Goal: Task Accomplishment & Management: Use online tool/utility

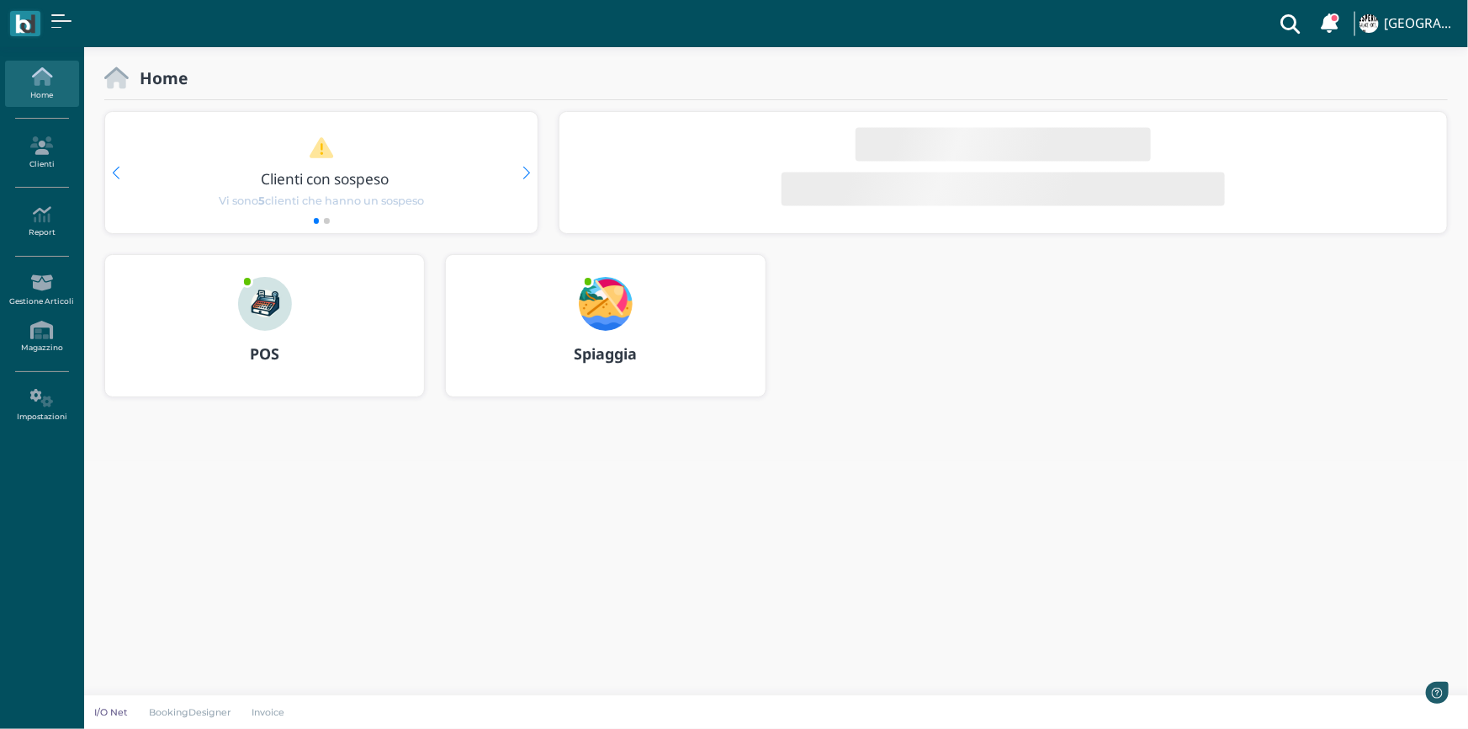
click at [615, 311] on img at bounding box center [606, 304] width 54 height 54
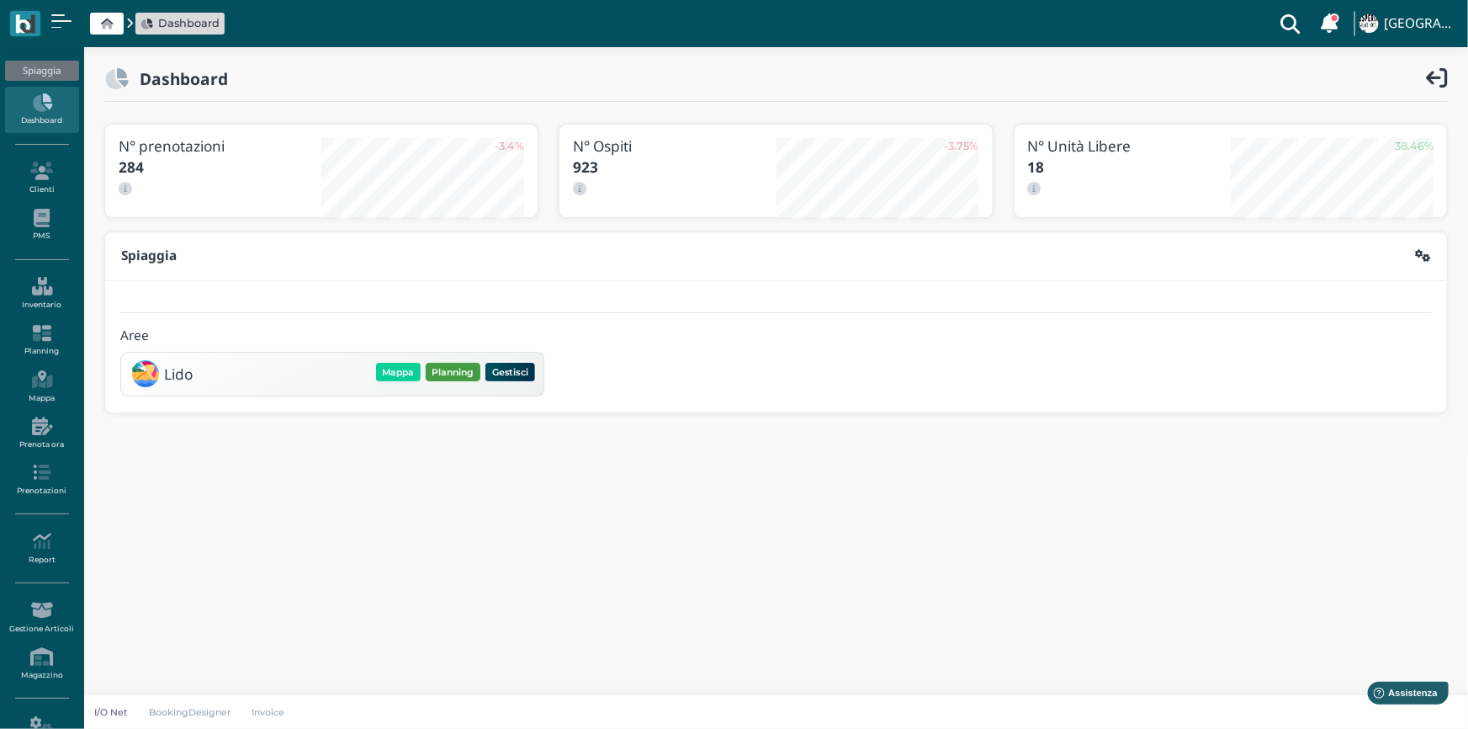
click at [440, 365] on button "Planning" at bounding box center [453, 372] width 55 height 19
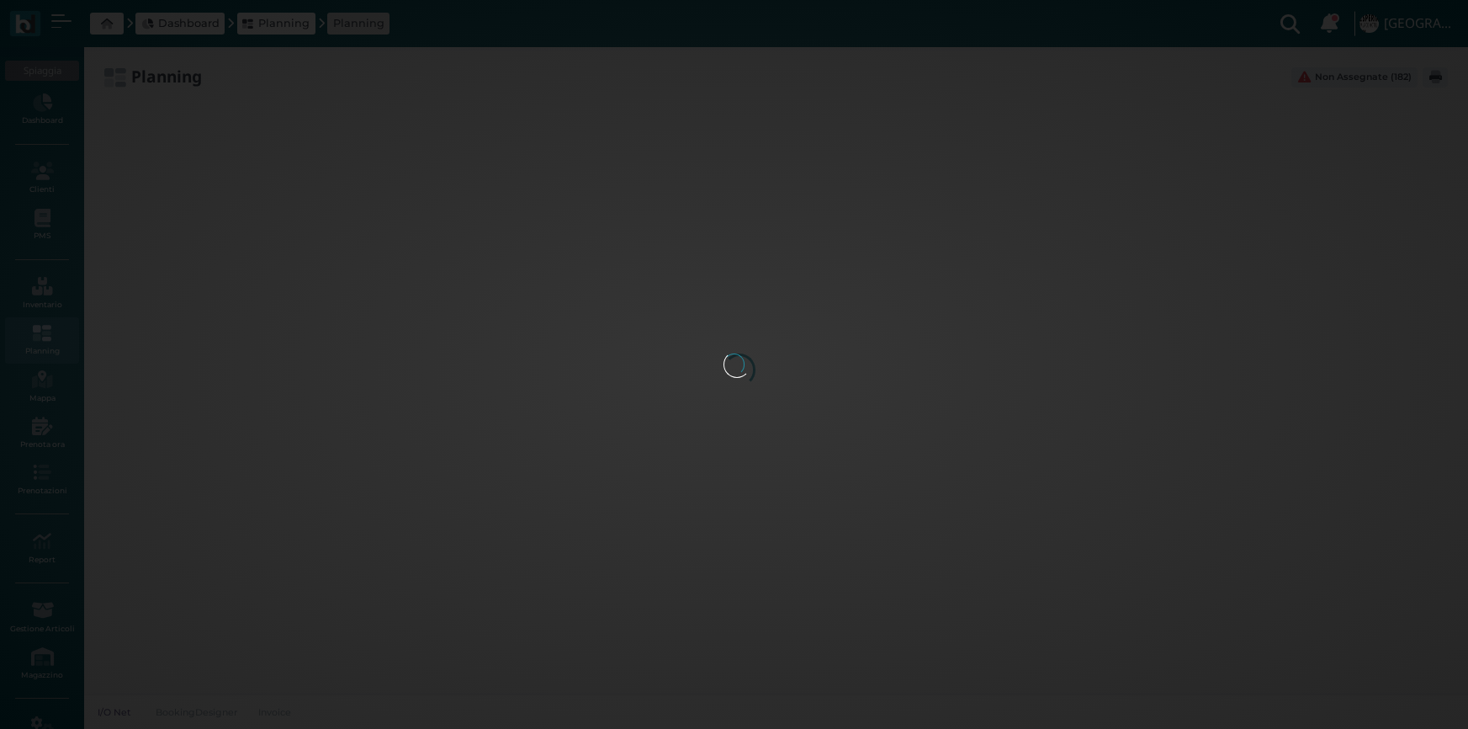
type input "2.8"
type input "55"
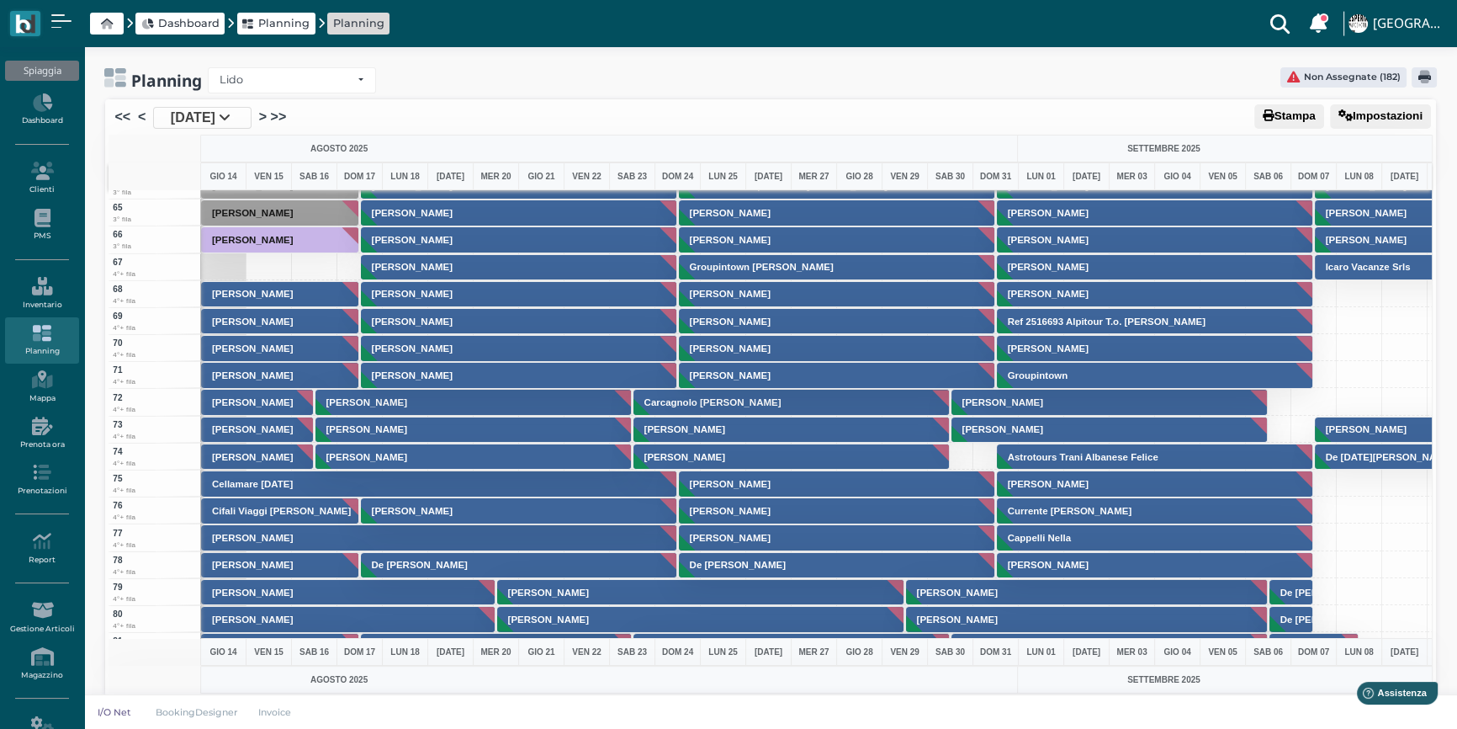
scroll to position [1606, 0]
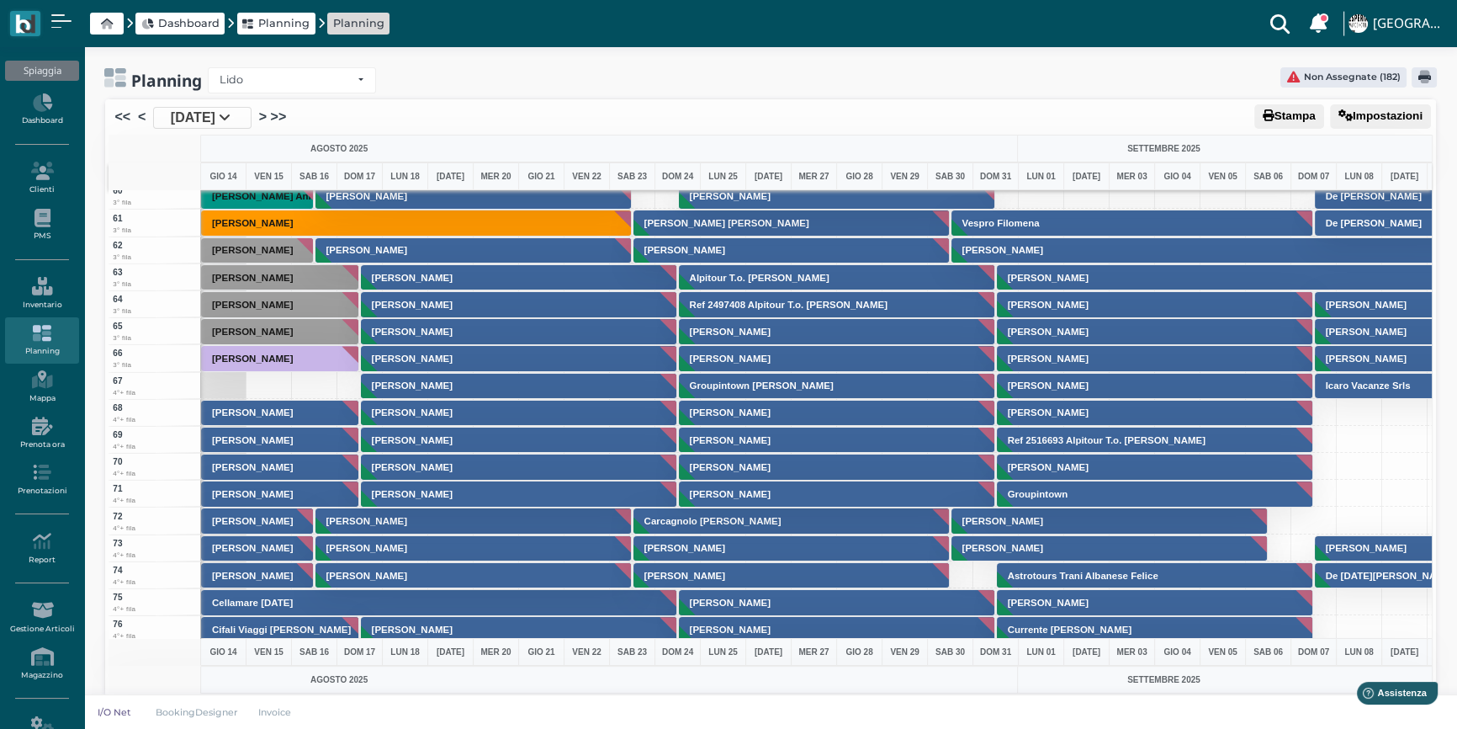
click at [231, 118] on icon at bounding box center [225, 116] width 12 height 13
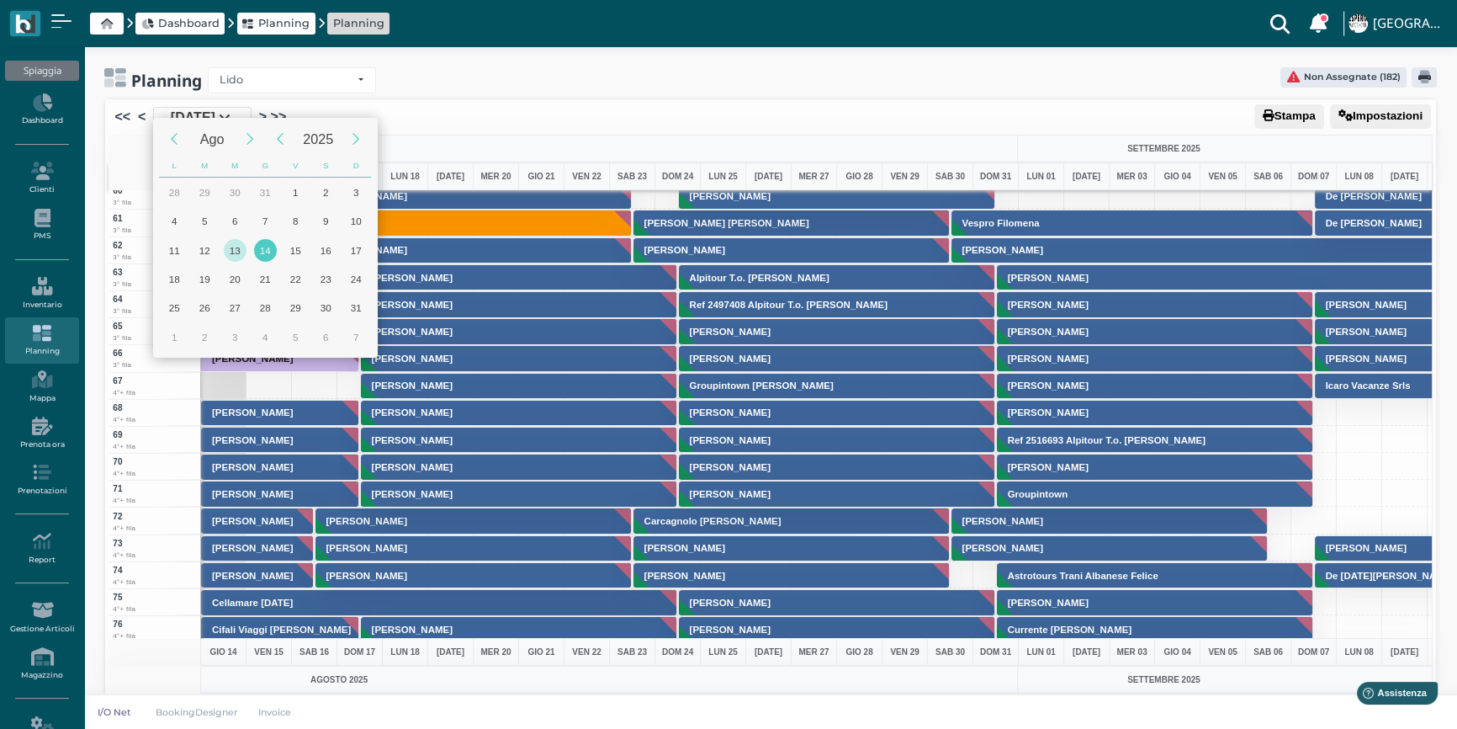
click at [237, 245] on div "13" at bounding box center [235, 250] width 23 height 23
type input "13/08/2025"
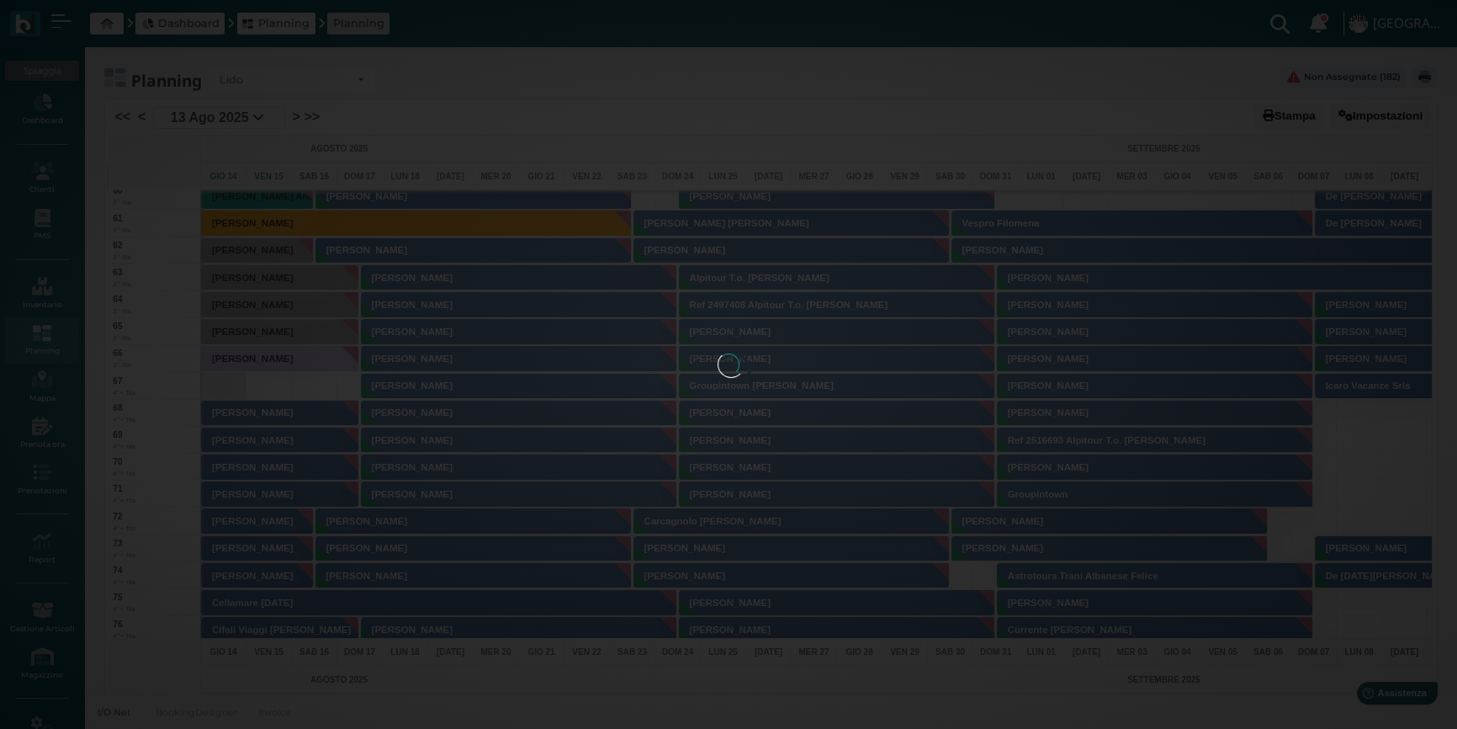
scroll to position [0, 67]
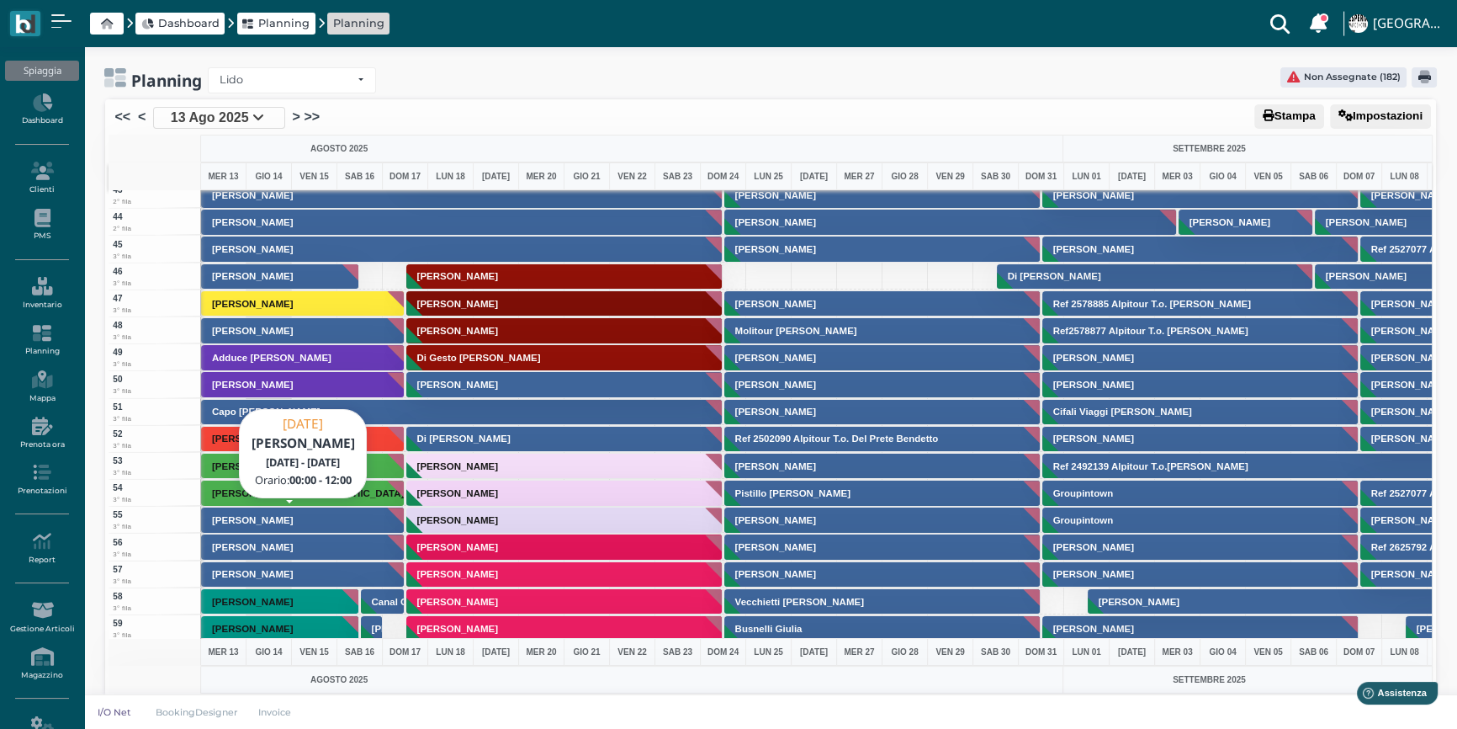
scroll to position [1377, 0]
